Goal: Obtain resource: Download file/media

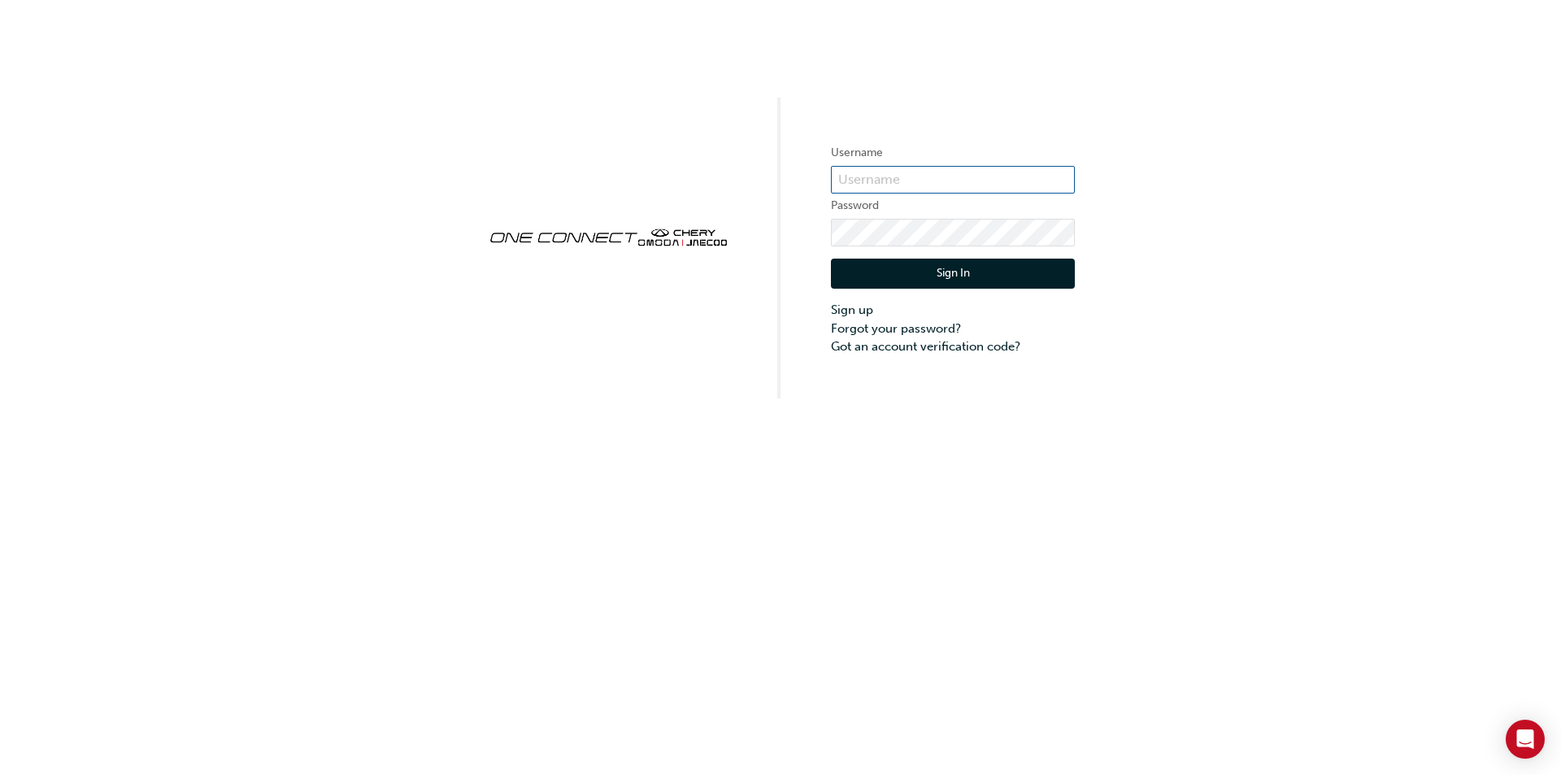
type input "CHAU0647"
click at [937, 273] on button "Sign In" at bounding box center [953, 274] width 244 height 31
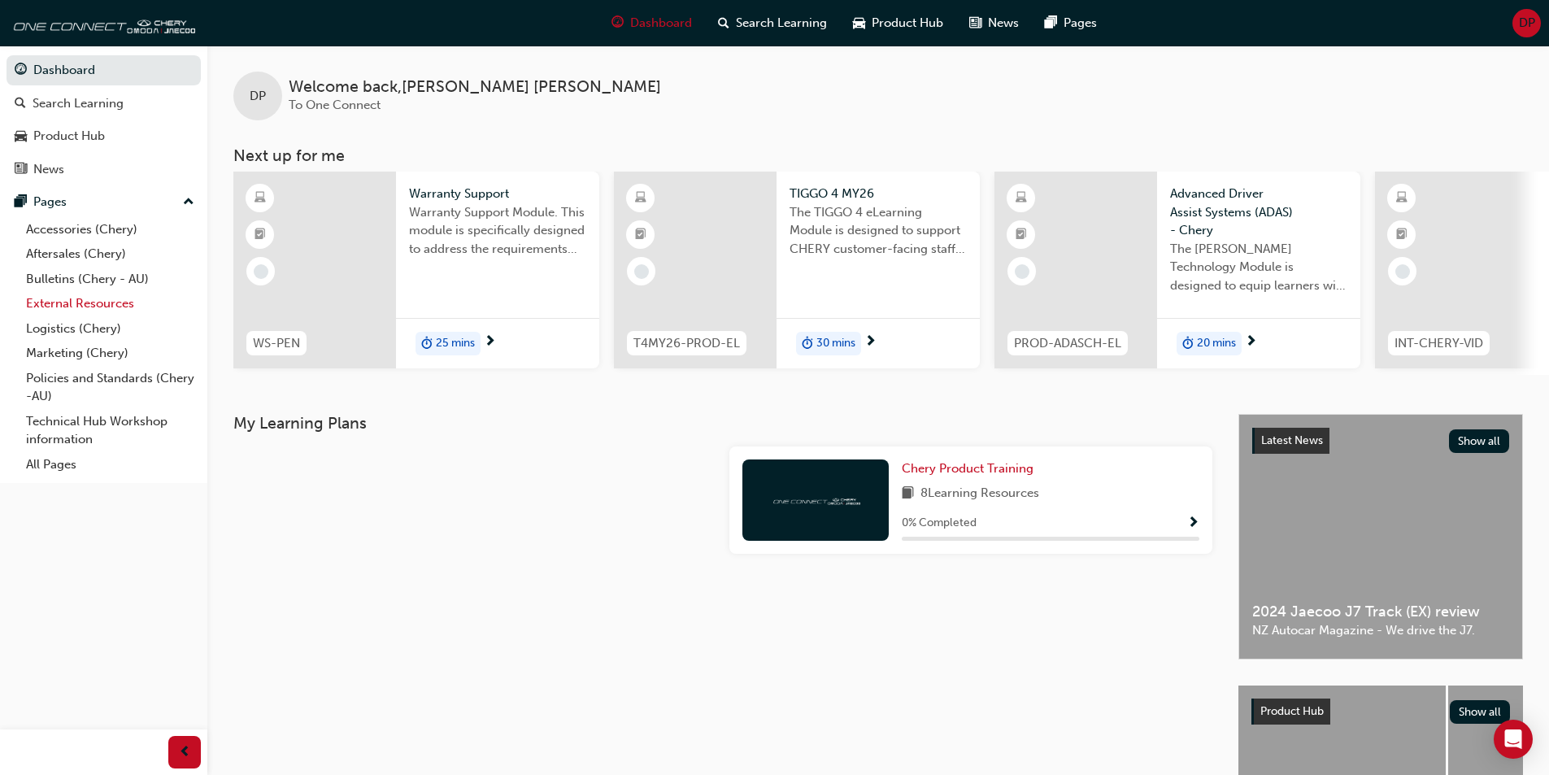
click at [110, 301] on link "External Resources" at bounding box center [110, 303] width 181 height 25
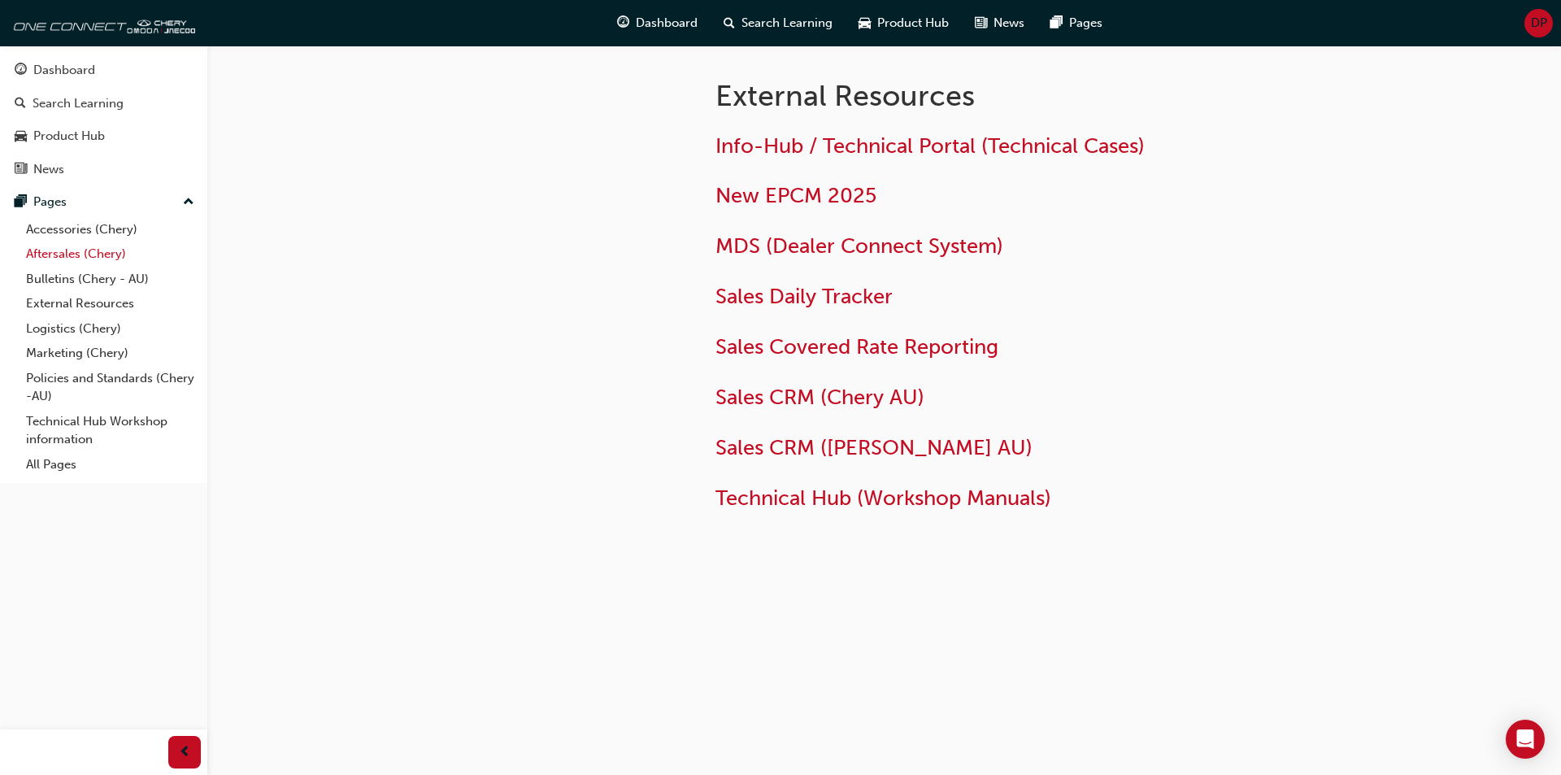
click at [89, 250] on link "Aftersales (Chery)" at bounding box center [110, 253] width 181 height 25
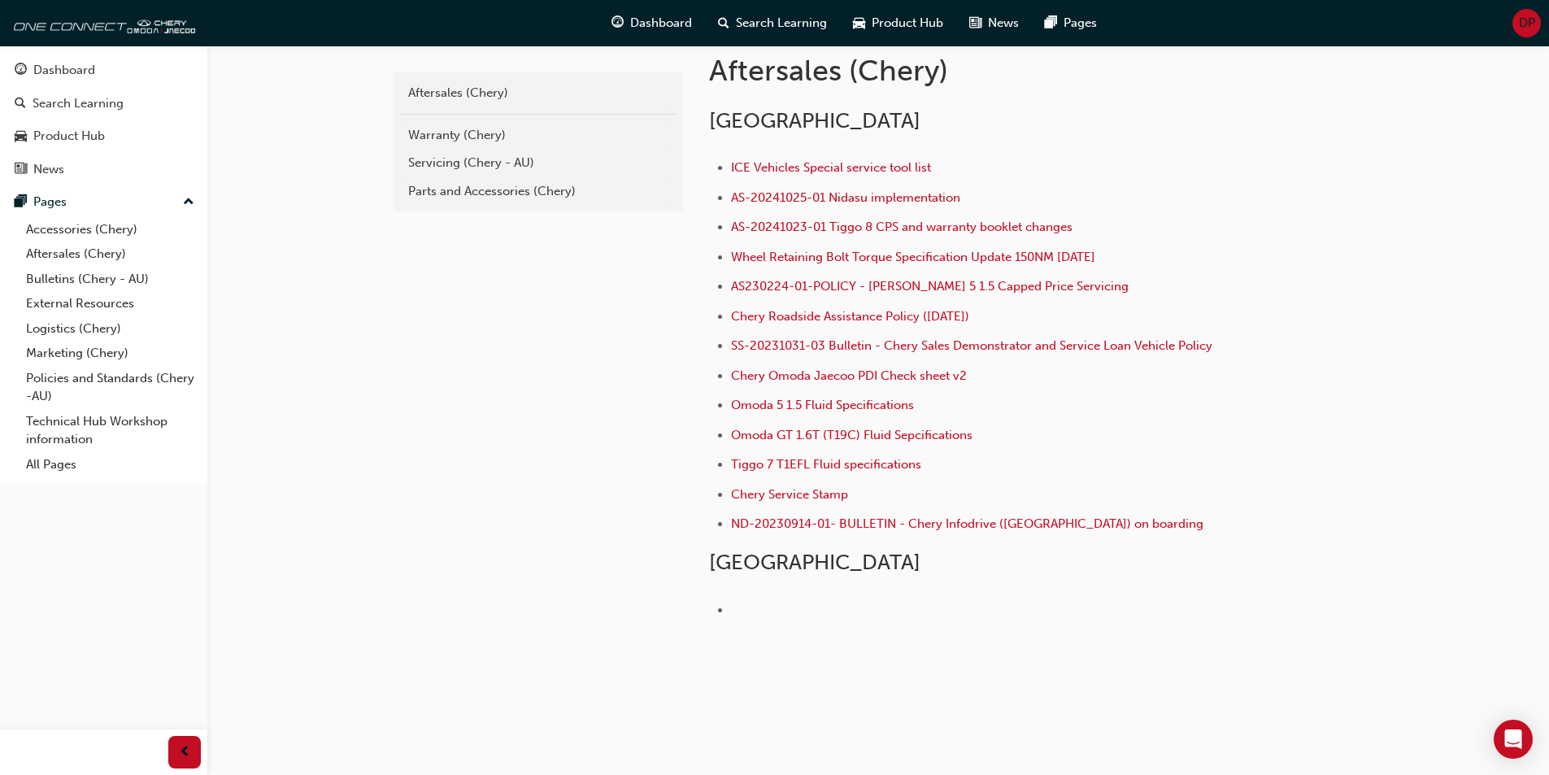
scroll to position [372, 0]
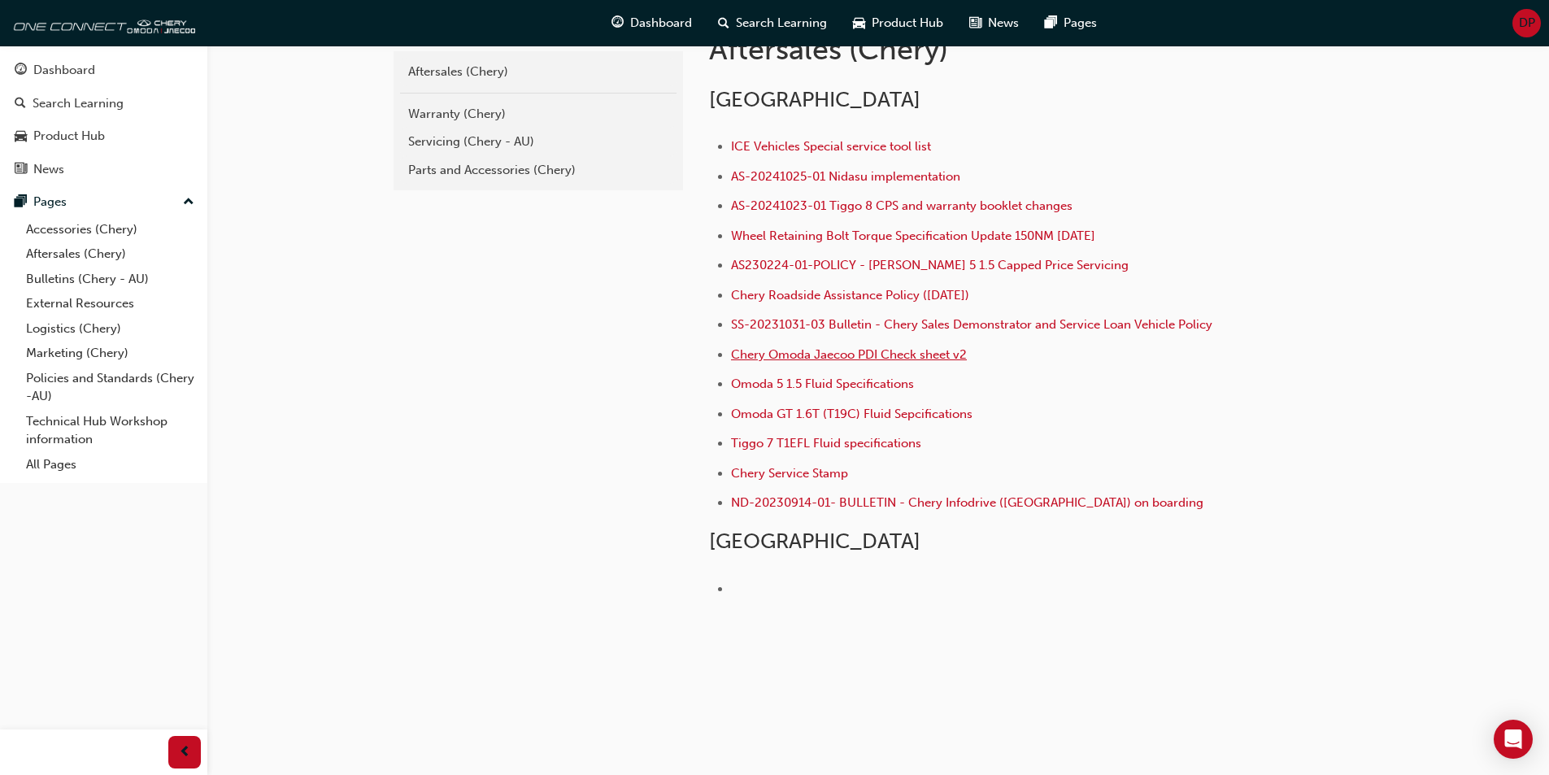
click at [844, 354] on span "Chery Omoda Jaecoo PDI Check sheet v2" at bounding box center [849, 354] width 236 height 15
